Goal: Navigation & Orientation: Find specific page/section

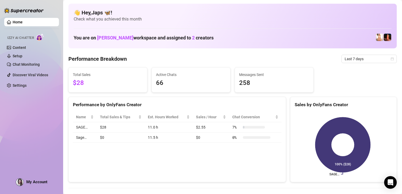
scroll to position [26, 0]
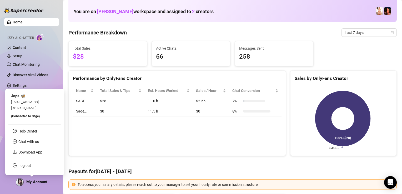
click at [40, 182] on span "My Account" at bounding box center [36, 182] width 21 height 5
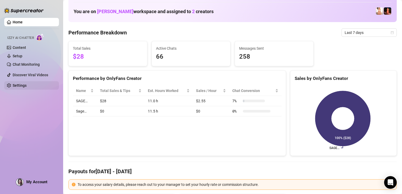
click at [27, 83] on link "Settings" at bounding box center [20, 85] width 14 height 4
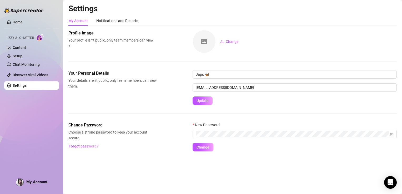
click at [50, 103] on div "Home Izzy AI Chatter Content Setup Chat Monitoring Discover Viral Videos Settin…" at bounding box center [31, 94] width 55 height 189
click at [21, 21] on link "Home" at bounding box center [18, 22] width 10 height 4
